Goal: Task Accomplishment & Management: Complete application form

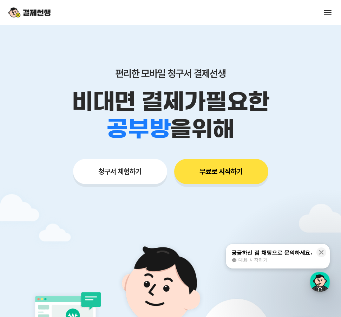
click at [328, 13] on button at bounding box center [328, 13] width 10 height 10
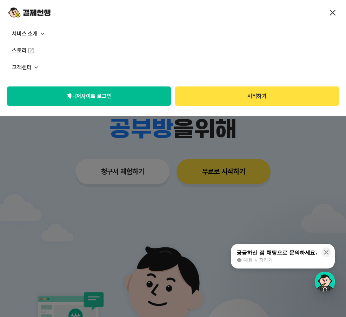
click at [253, 101] on button "시작하기" at bounding box center [257, 95] width 164 height 19
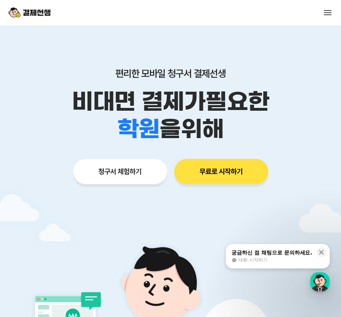
click at [328, 14] on button at bounding box center [328, 13] width 10 height 10
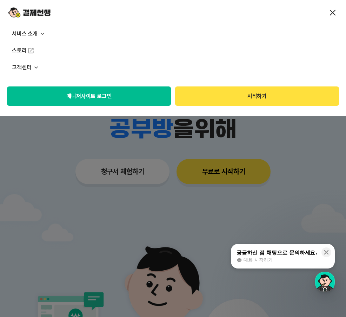
click at [256, 92] on button "시작하기" at bounding box center [257, 95] width 164 height 19
